Goal: Transaction & Acquisition: Purchase product/service

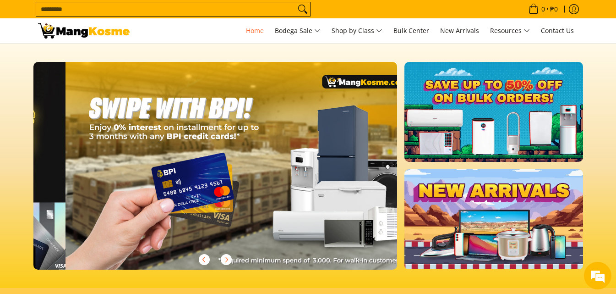
scroll to position [0, 728]
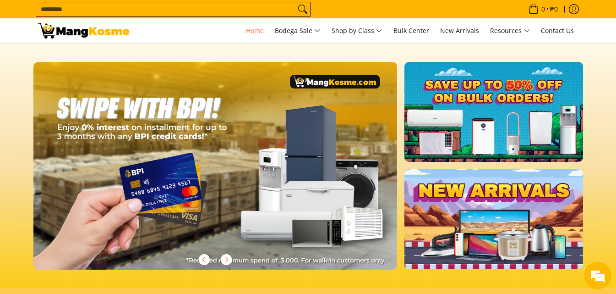
click at [131, 10] on input "Search..." at bounding box center [165, 9] width 259 height 14
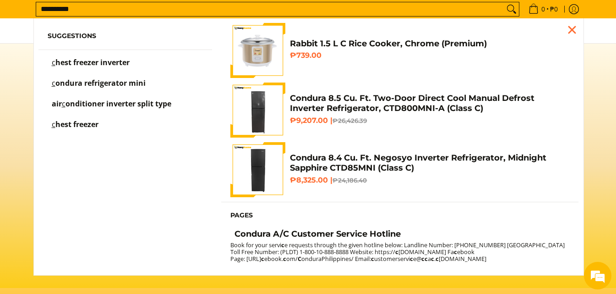
scroll to position [0, 1092]
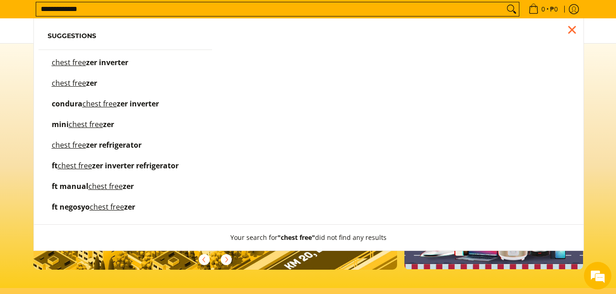
type input "**********"
click at [504, 2] on button "Search" at bounding box center [511, 9] width 15 height 14
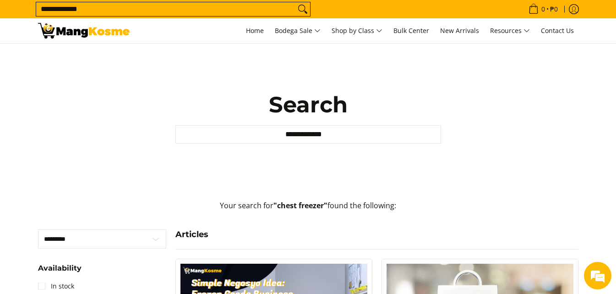
click at [97, 7] on input "**********" at bounding box center [165, 9] width 259 height 14
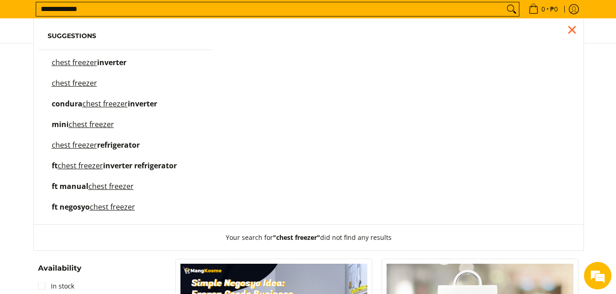
click at [76, 83] on mark "chest freezer" at bounding box center [74, 83] width 45 height 10
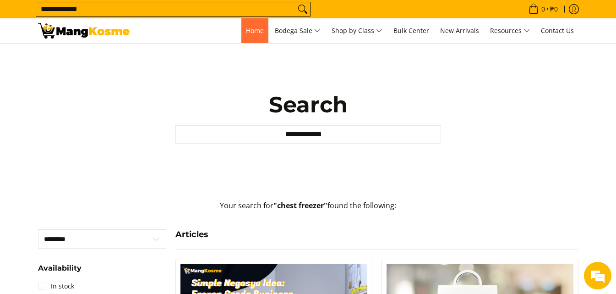
click at [250, 27] on span "Home" at bounding box center [255, 30] width 18 height 9
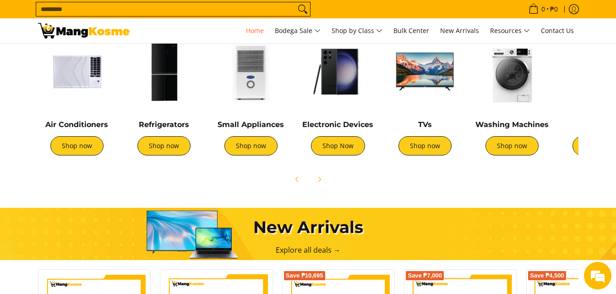
scroll to position [0, 728]
click at [321, 178] on icon "Next" at bounding box center [319, 178] width 7 height 7
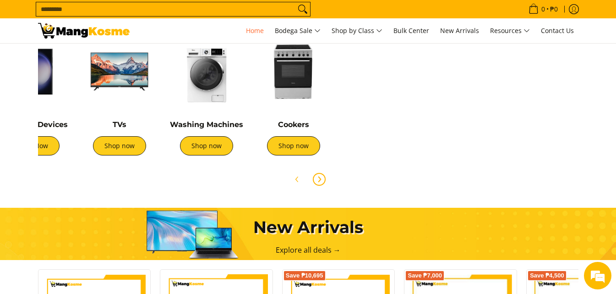
scroll to position [0, 305]
click at [302, 177] on span "Previous" at bounding box center [297, 179] width 11 height 11
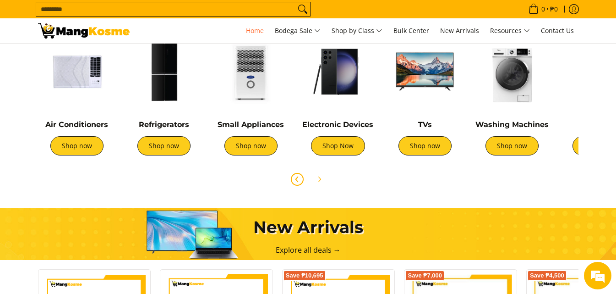
scroll to position [0, 1092]
click at [239, 142] on link "Shop now" at bounding box center [250, 145] width 53 height 19
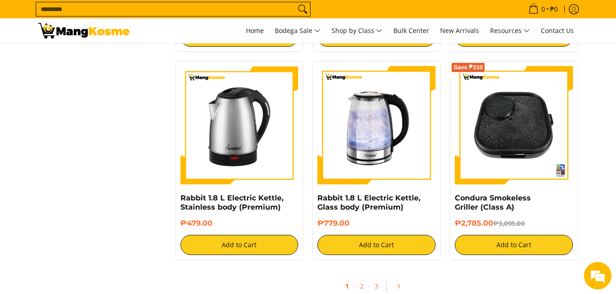
scroll to position [1740, 0]
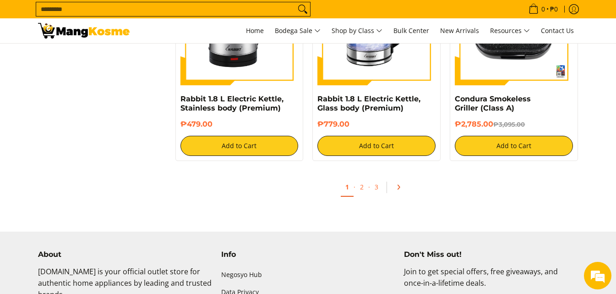
click at [398, 184] on icon "Pagination" at bounding box center [398, 187] width 6 height 6
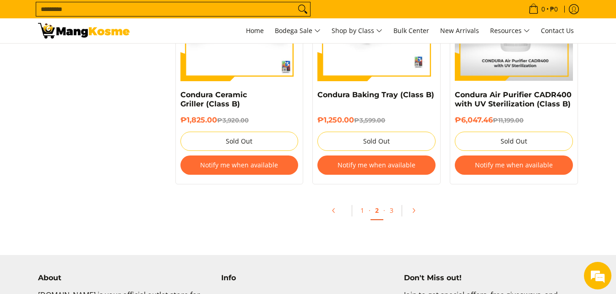
scroll to position [1969, 0]
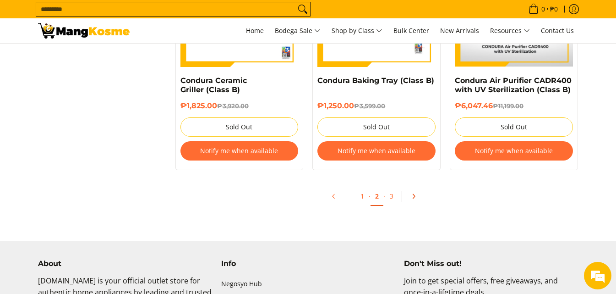
click at [411, 194] on icon "Pagination" at bounding box center [413, 196] width 6 height 6
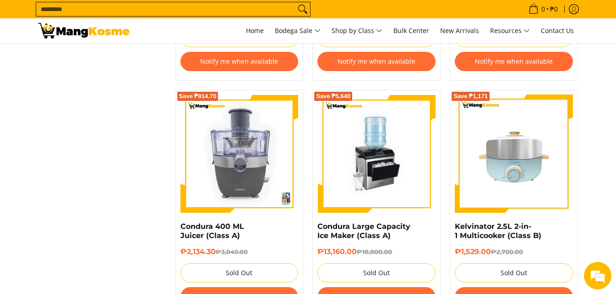
scroll to position [1328, 0]
